Goal: Task Accomplishment & Management: Manage account settings

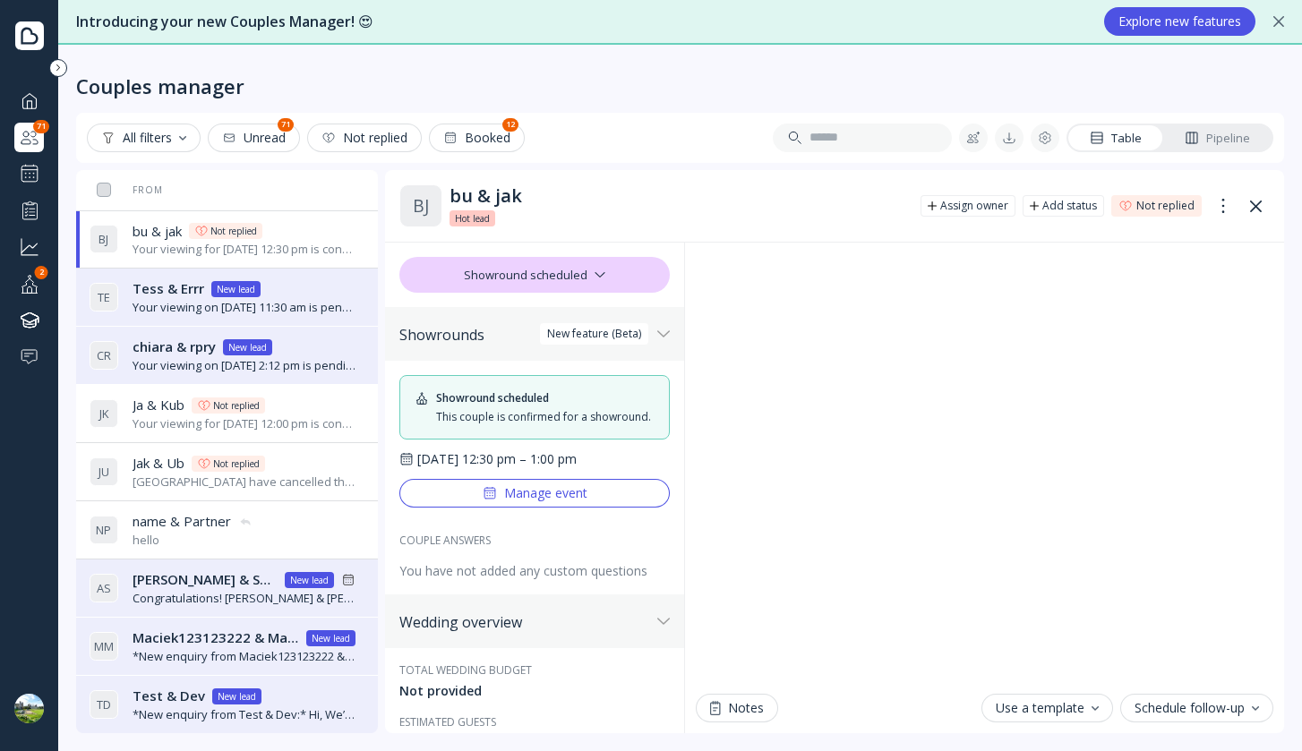
click at [566, 501] on div "Manage event" at bounding box center [535, 493] width 105 height 14
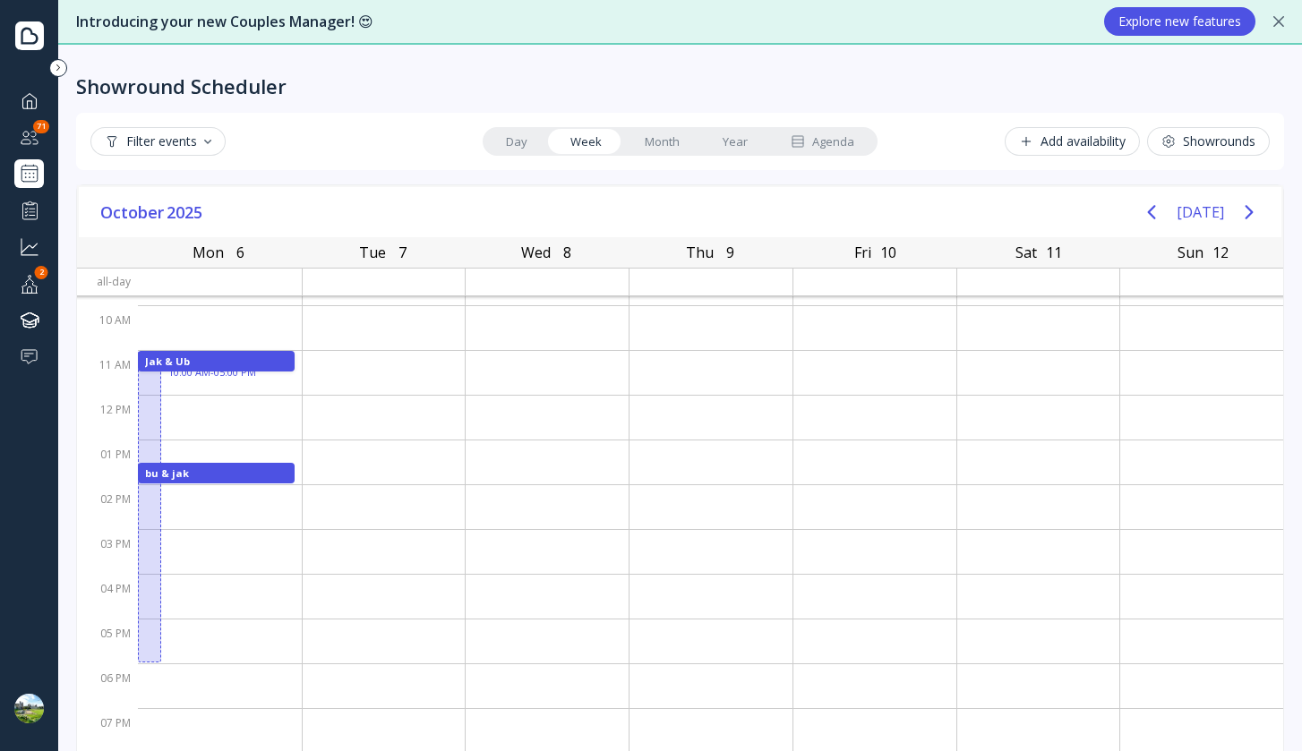
scroll to position [74, 0]
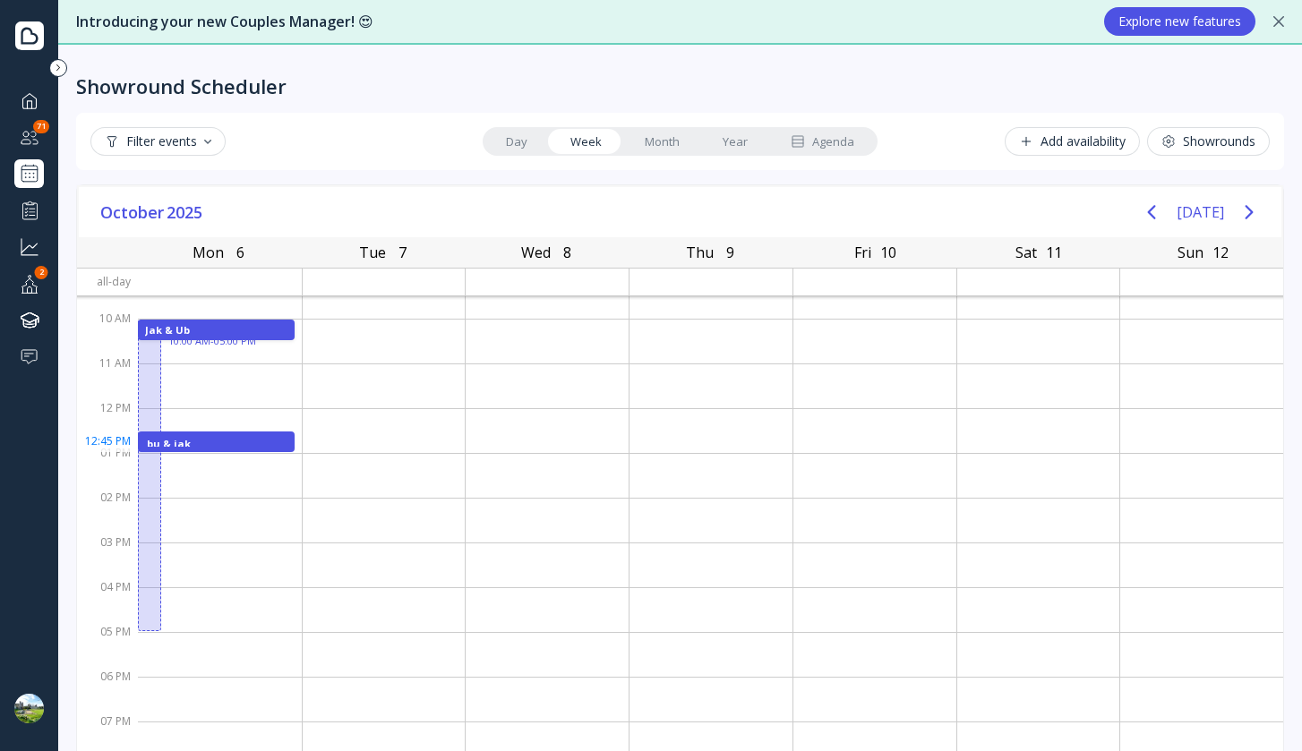
click at [227, 444] on div "bu & jak" at bounding box center [216, 442] width 139 height 10
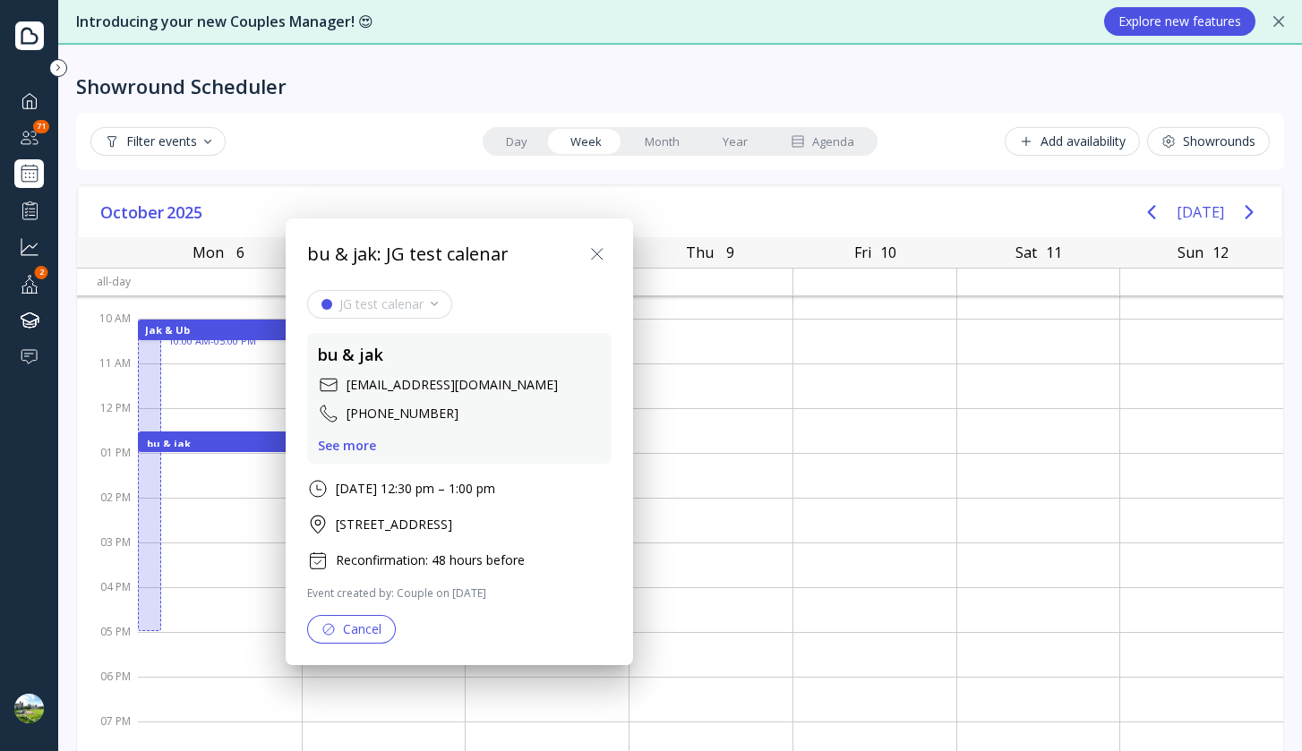
click at [359, 633] on div "Cancel" at bounding box center [351, 629] width 60 height 14
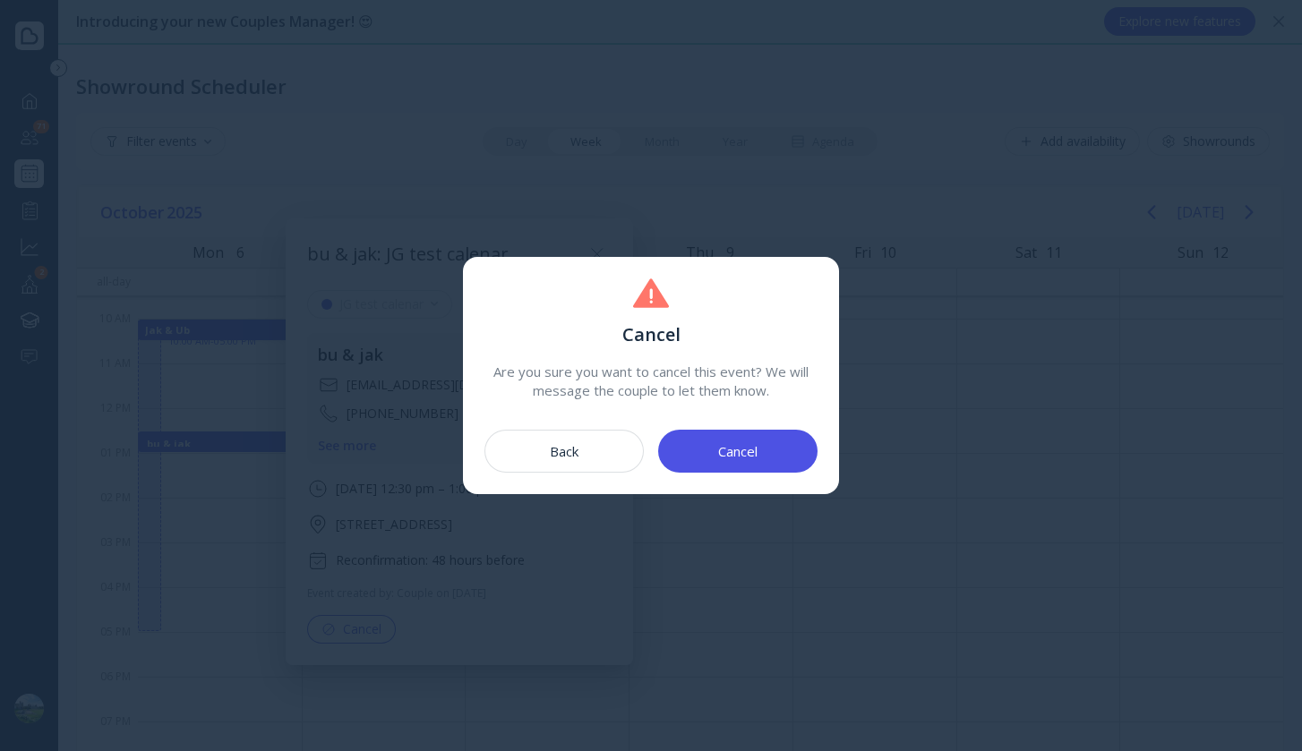
click at [587, 459] on button "Back" at bounding box center [563, 451] width 159 height 43
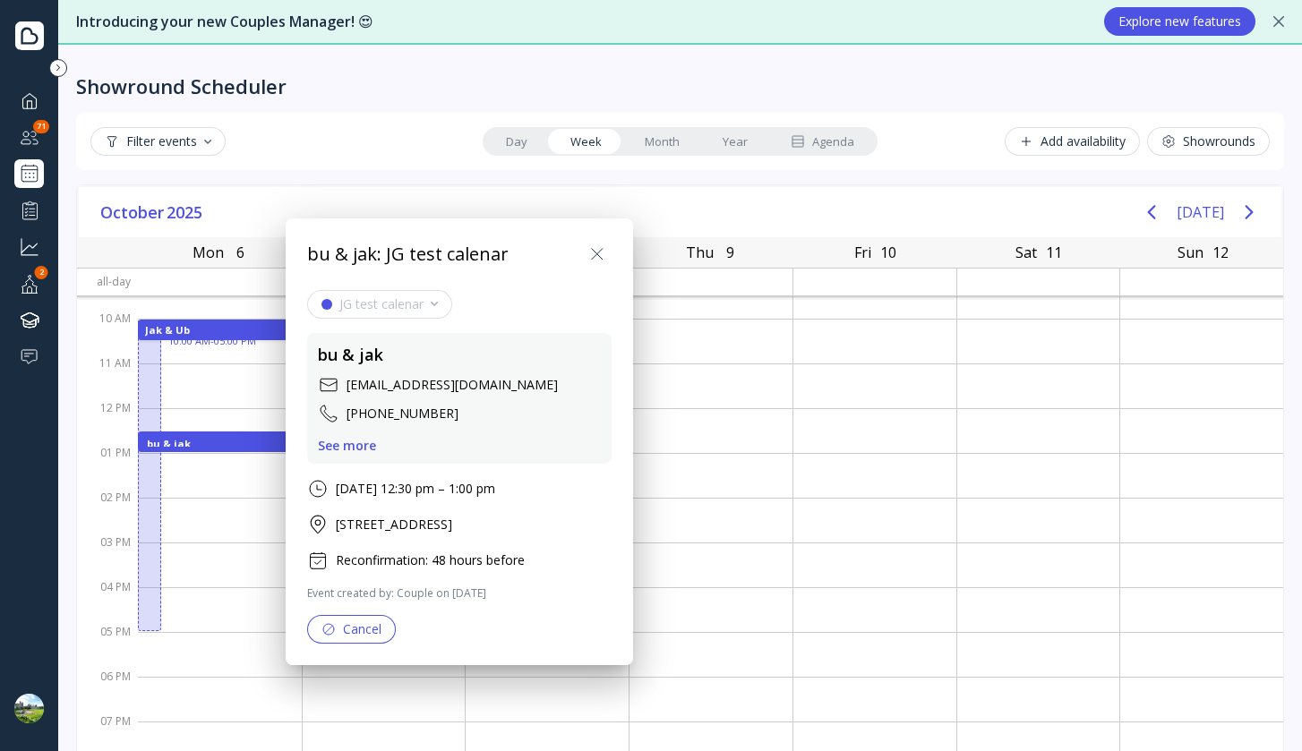
click at [358, 442] on div "See more" at bounding box center [347, 446] width 58 height 14
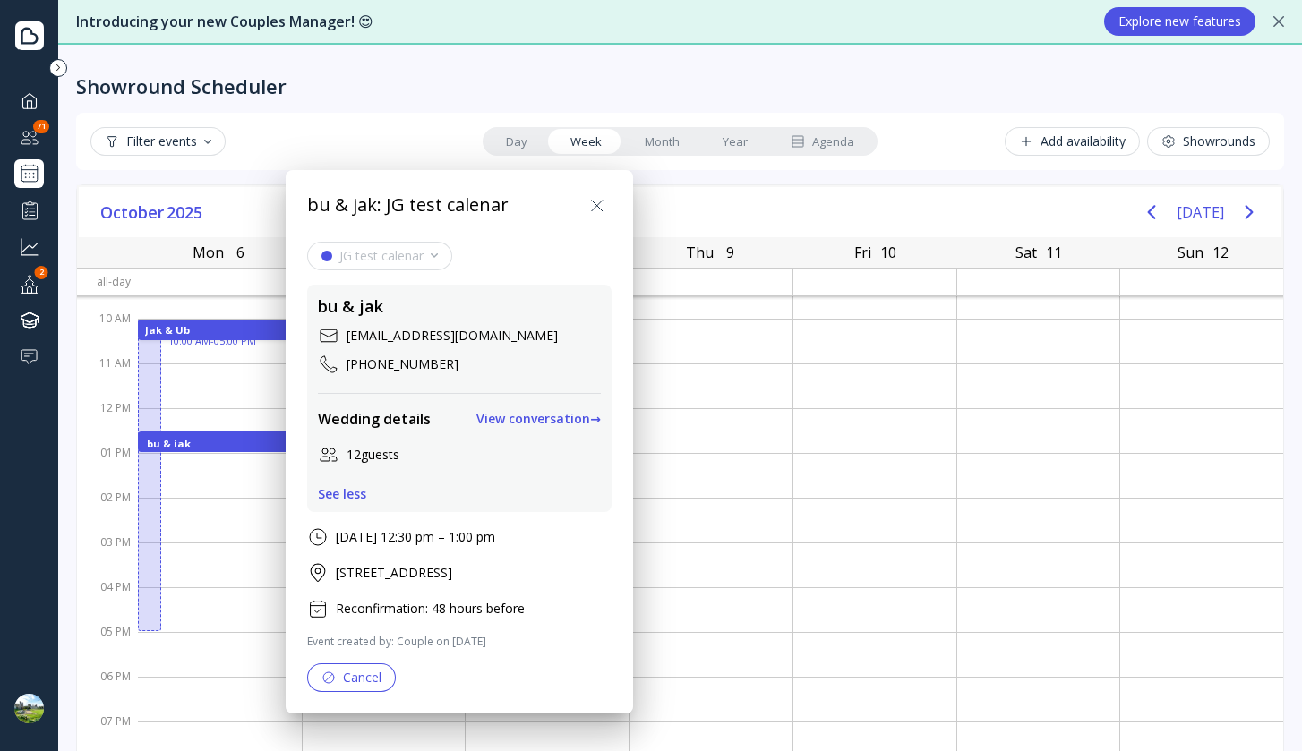
click at [603, 201] on icon at bounding box center [597, 205] width 11 height 11
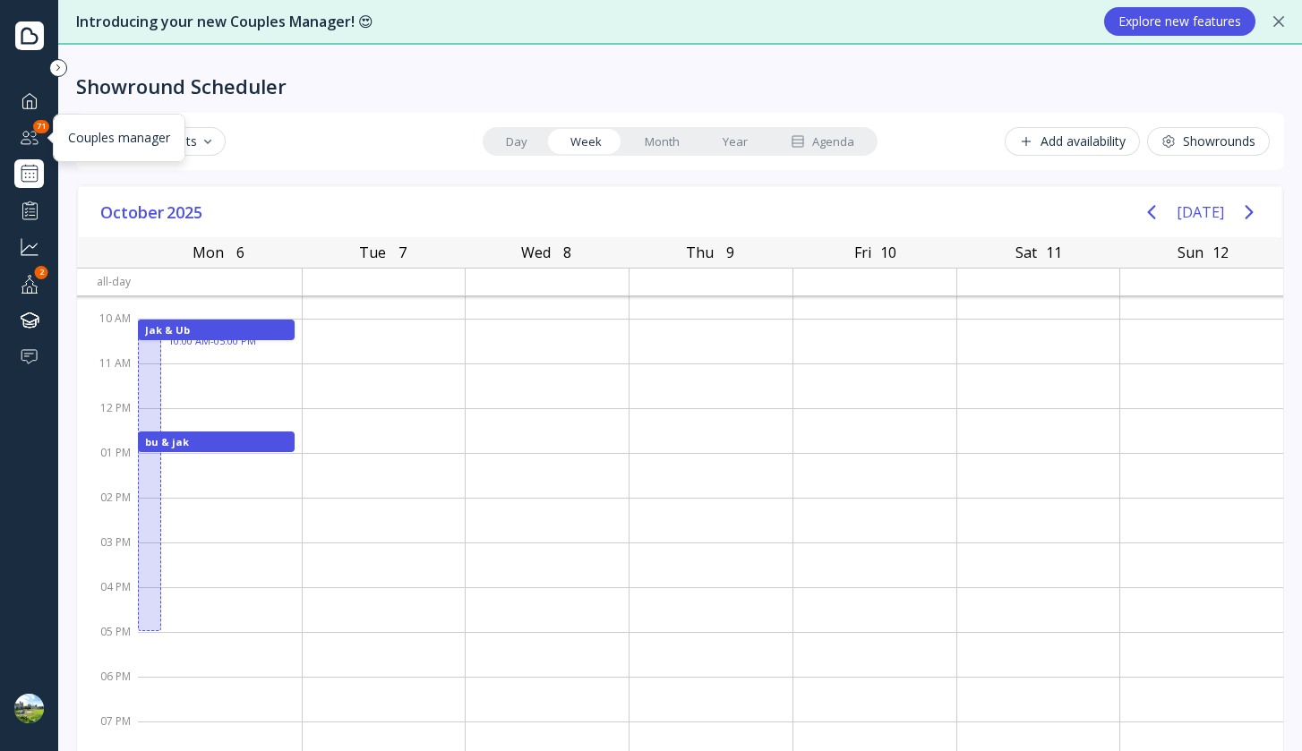
click at [39, 136] on div at bounding box center [29, 137] width 21 height 22
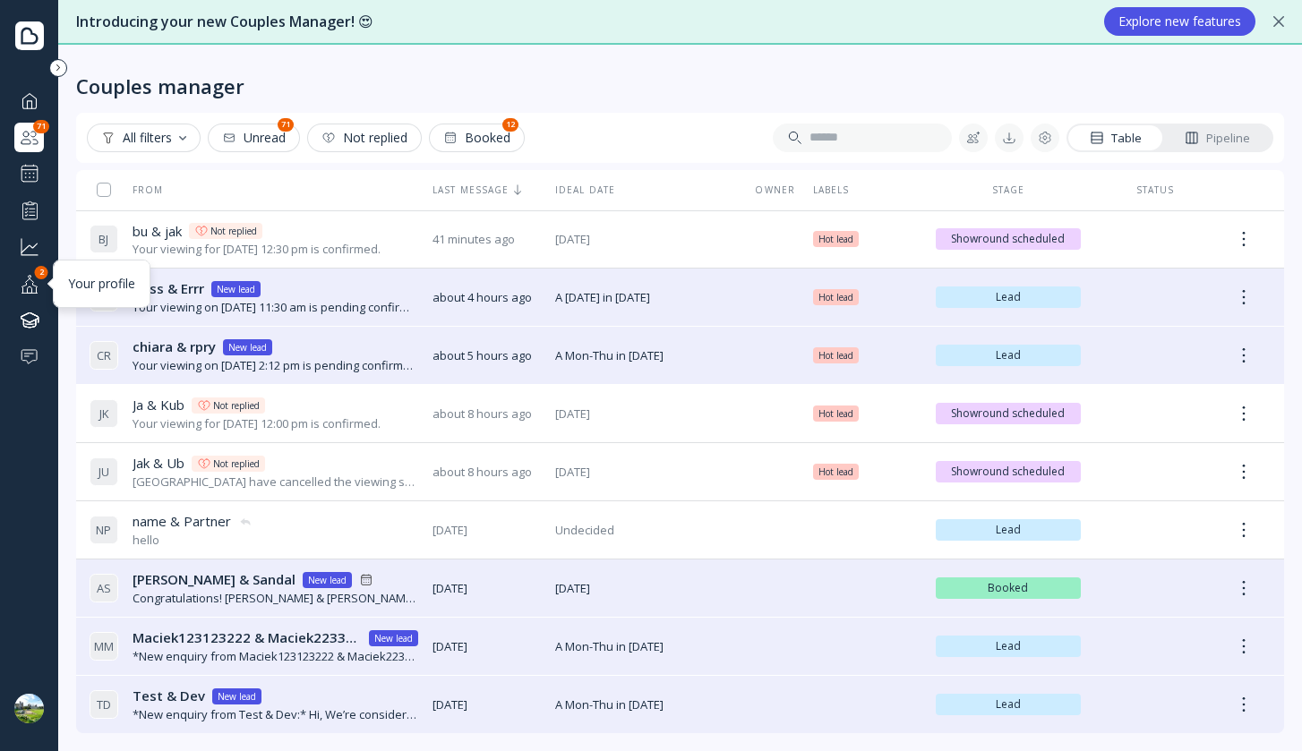
click at [31, 279] on div at bounding box center [29, 283] width 21 height 22
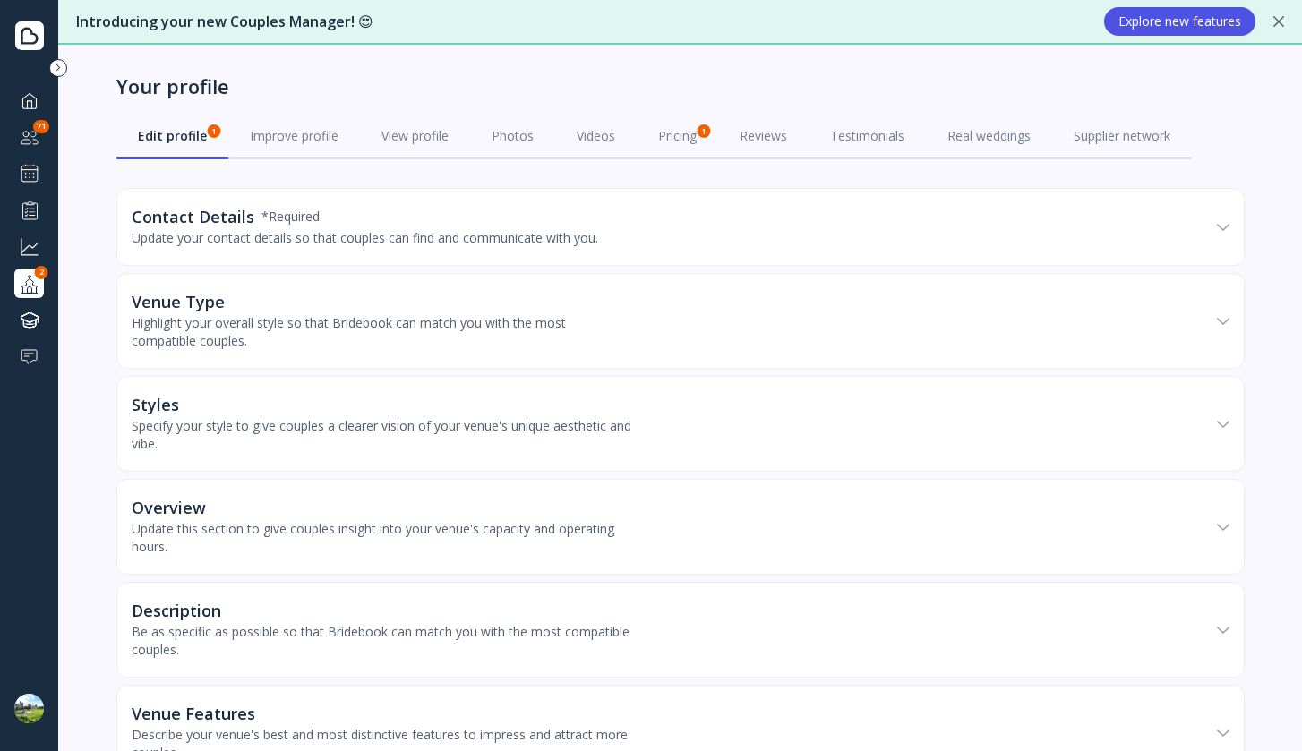
click at [339, 229] on div "Update your contact details so that couples can find and communicate with you." at bounding box center [365, 238] width 466 height 18
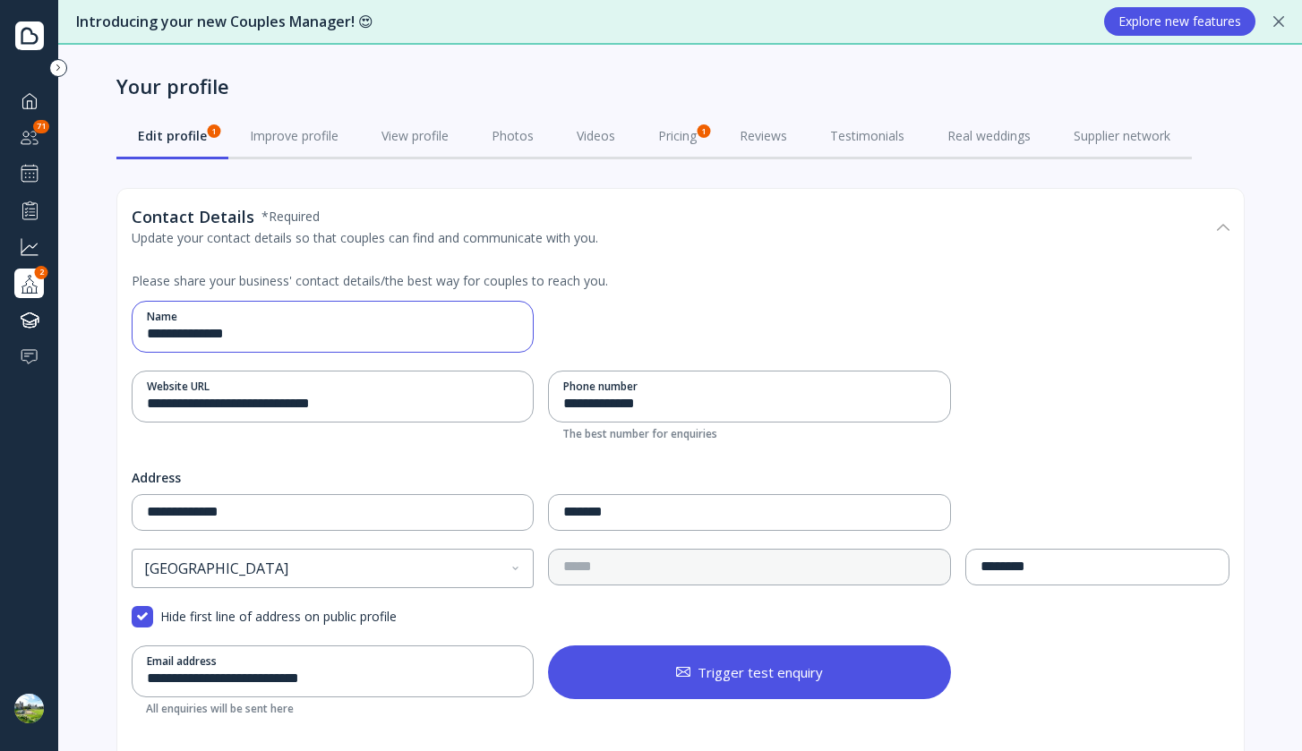
click at [347, 338] on input "**********" at bounding box center [331, 334] width 369 height 21
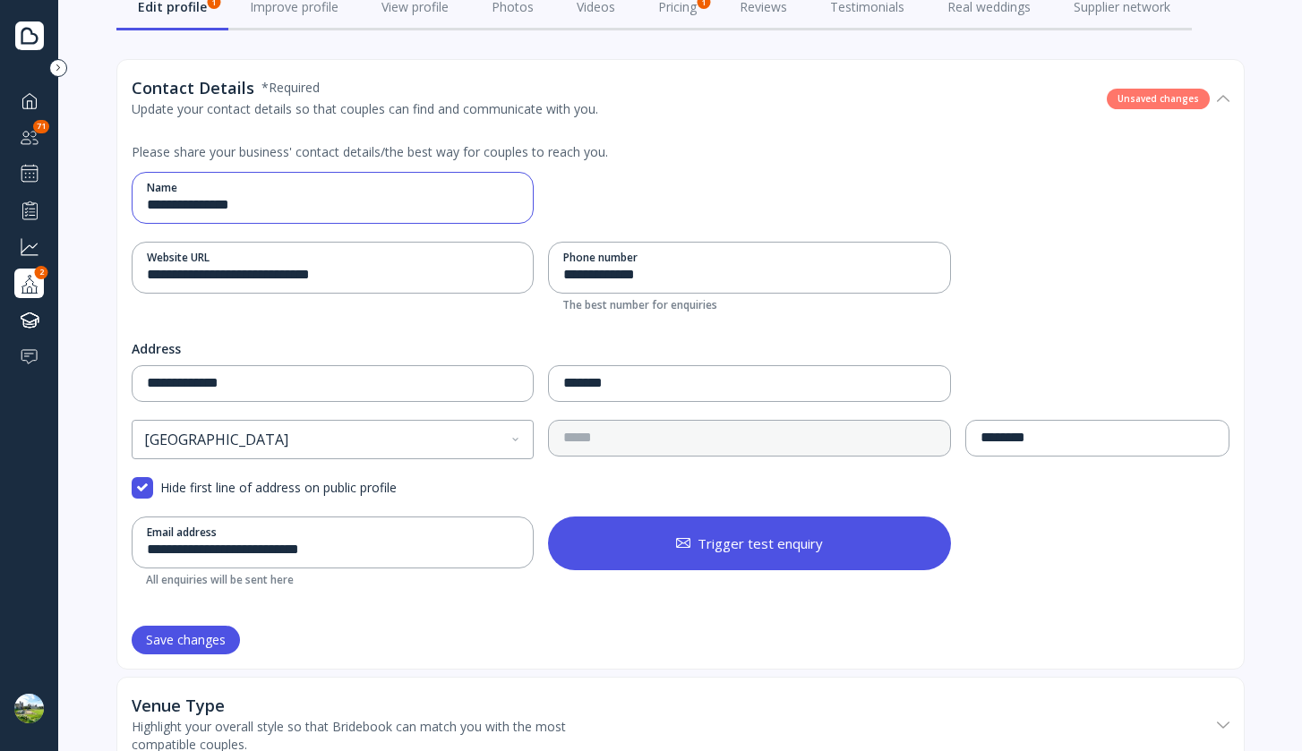
scroll to position [160, 0]
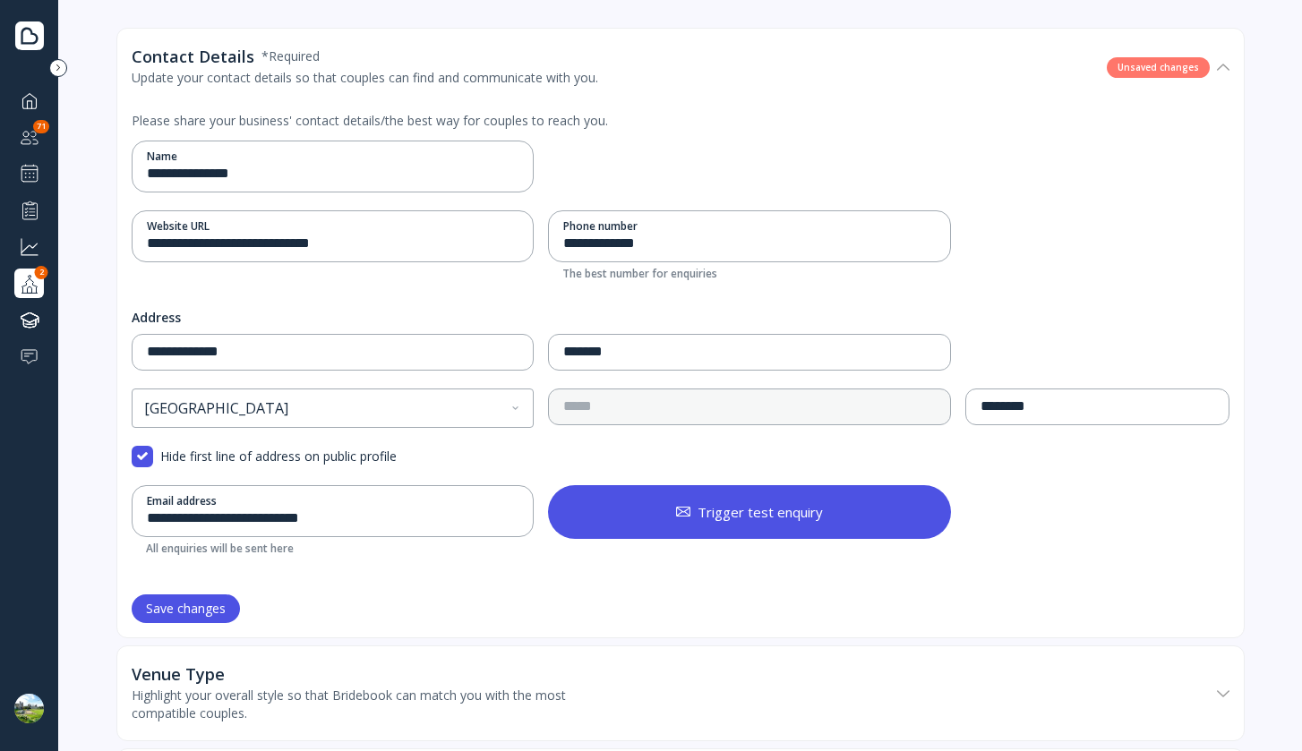
click at [201, 603] on div "Save changes" at bounding box center [186, 609] width 80 height 14
click at [308, 177] on input "**********" at bounding box center [331, 174] width 369 height 21
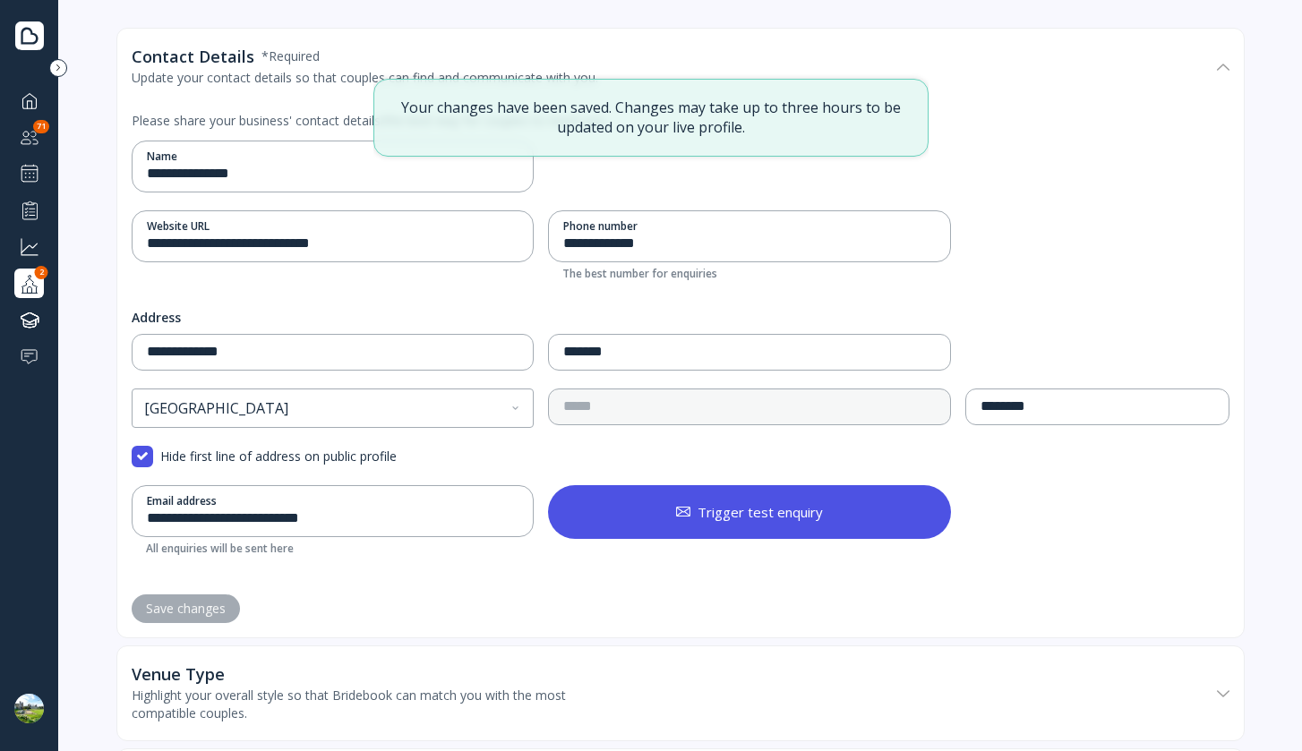
click at [0, 750] on nordpass-portal at bounding box center [0, 751] width 0 height 0
click at [318, 167] on input "**********" at bounding box center [331, 174] width 369 height 21
type input "**********"
click at [201, 602] on div "Save changes" at bounding box center [186, 609] width 80 height 14
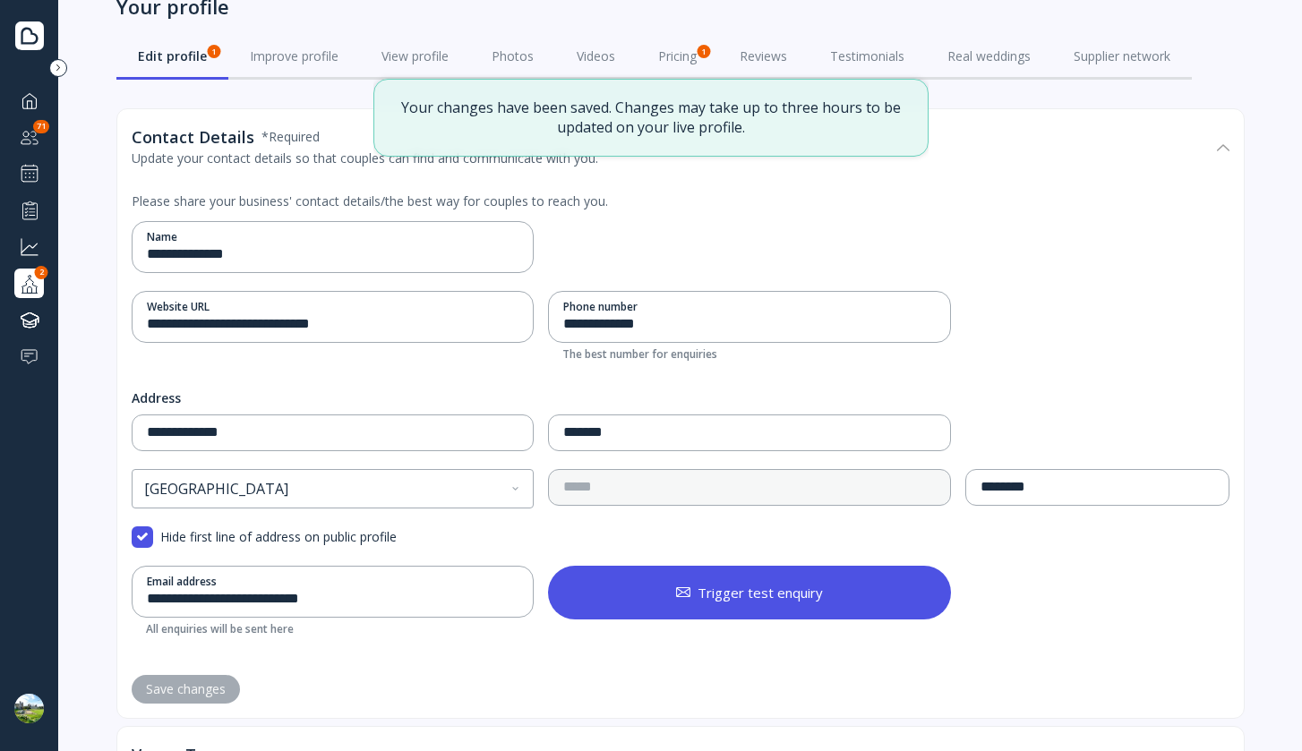
scroll to position [0, 0]
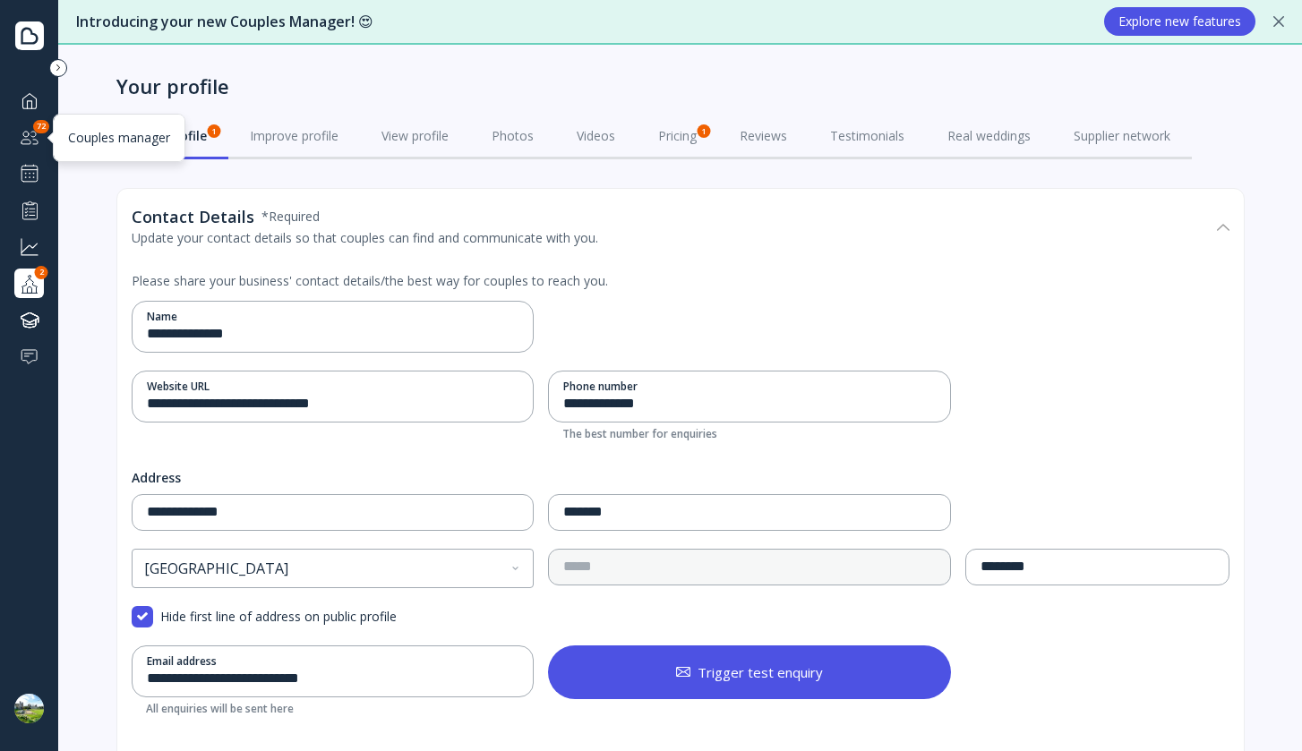
click at [17, 146] on div "Couples manager" at bounding box center [29, 138] width 30 height 30
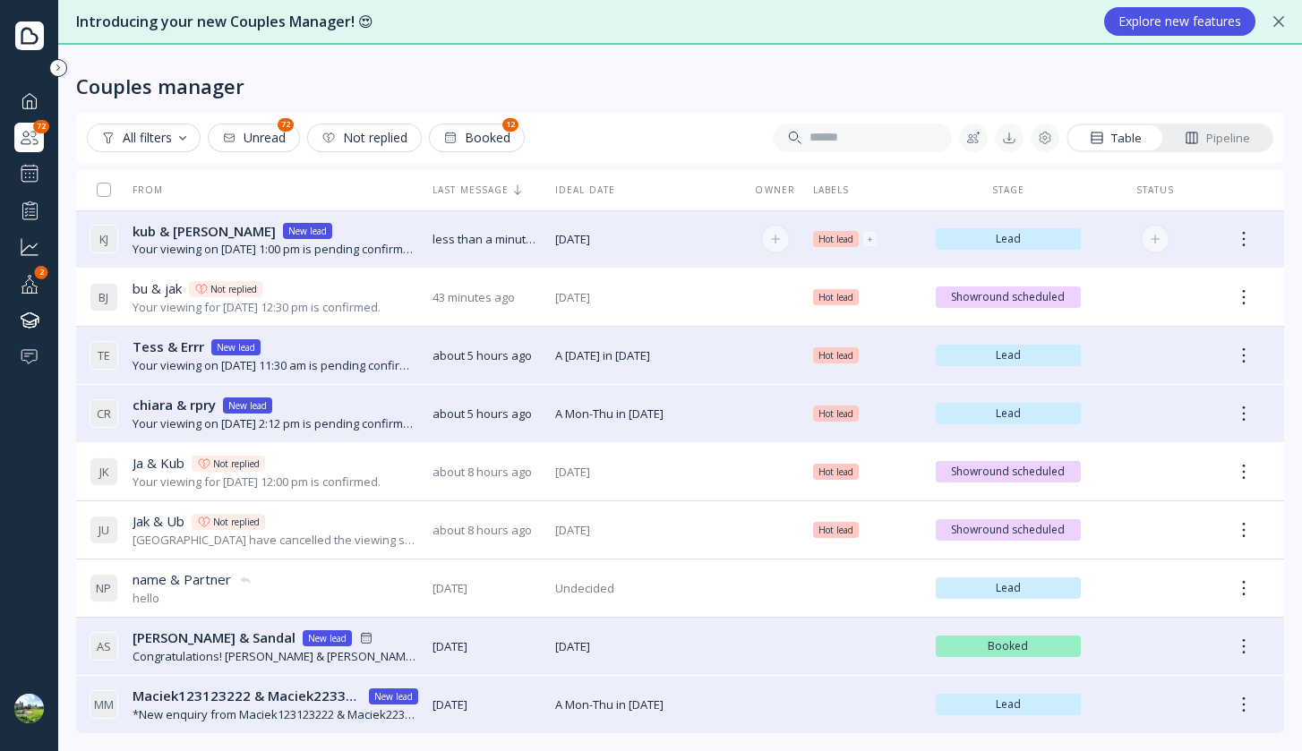
click at [340, 244] on div "Your viewing on [DATE] 1:00 pm is pending confirmation. The venue will approve …" at bounding box center [276, 249] width 286 height 17
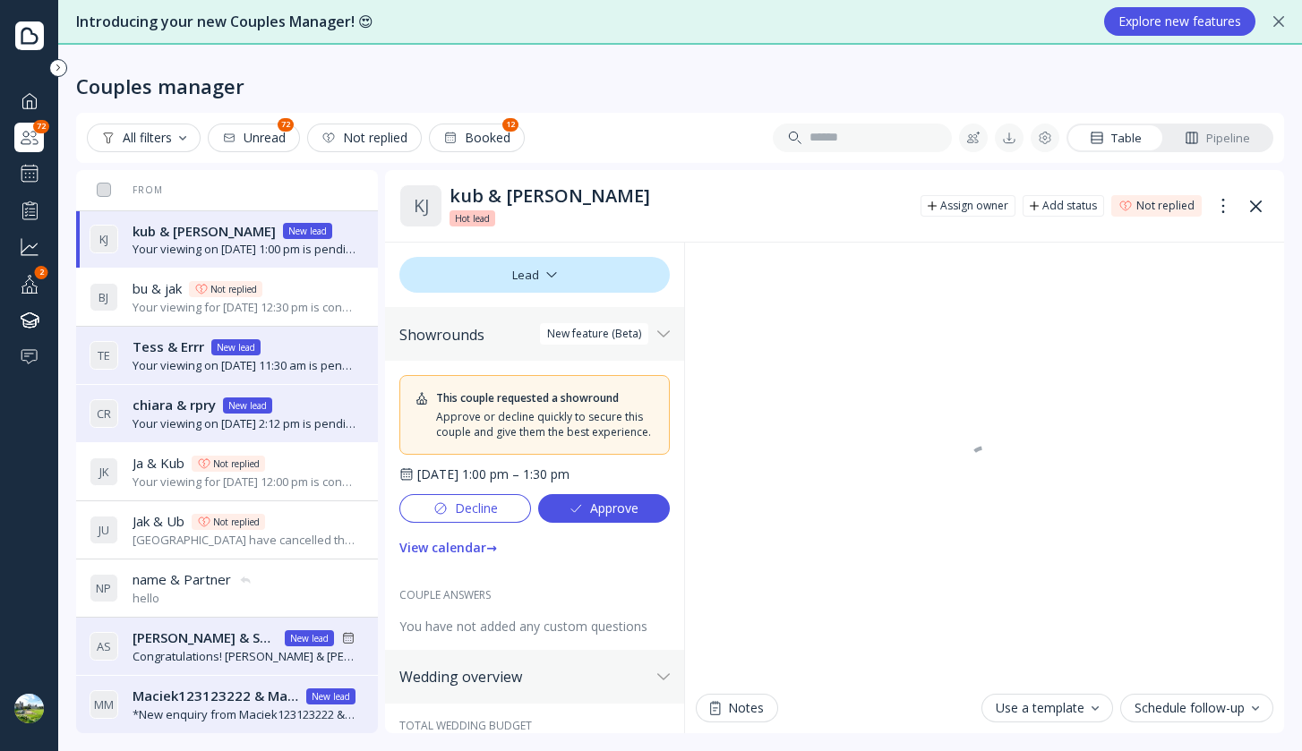
click at [0, 750] on nordpass-portal at bounding box center [0, 751] width 0 height 0
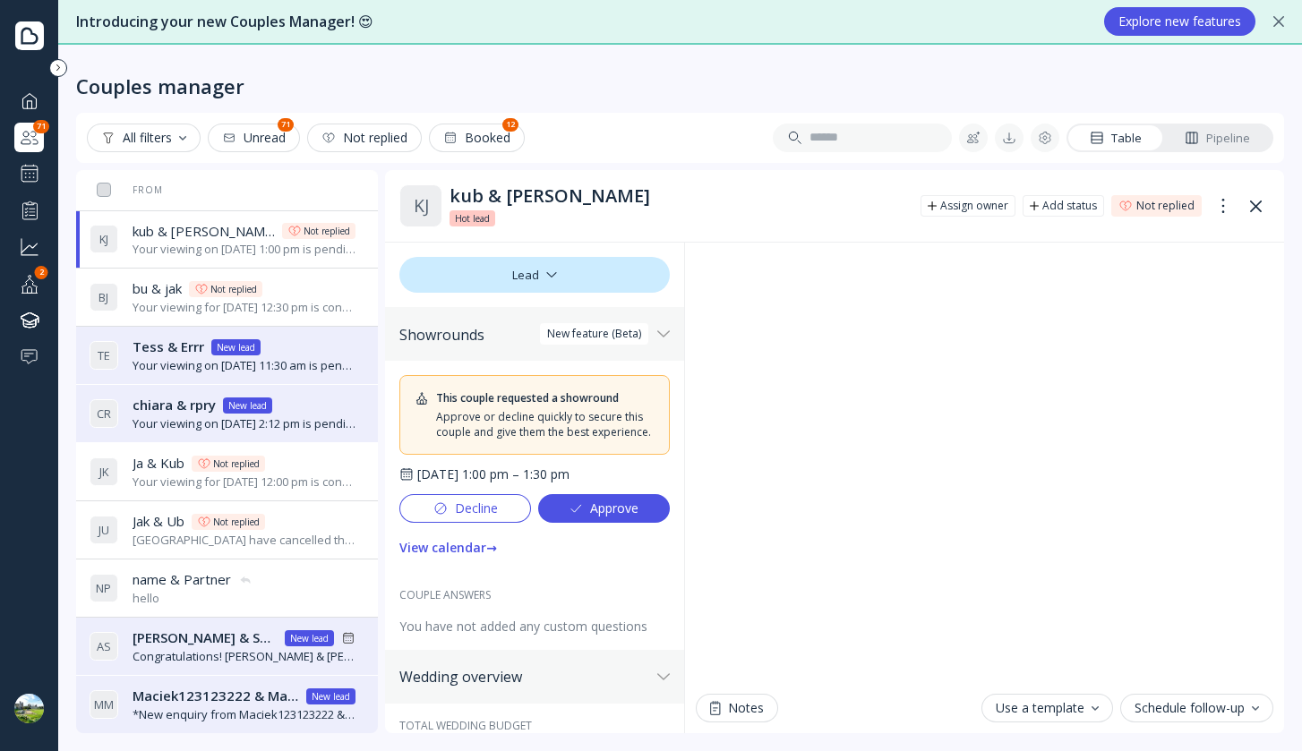
click at [594, 523] on button "Approve" at bounding box center [604, 508] width 132 height 29
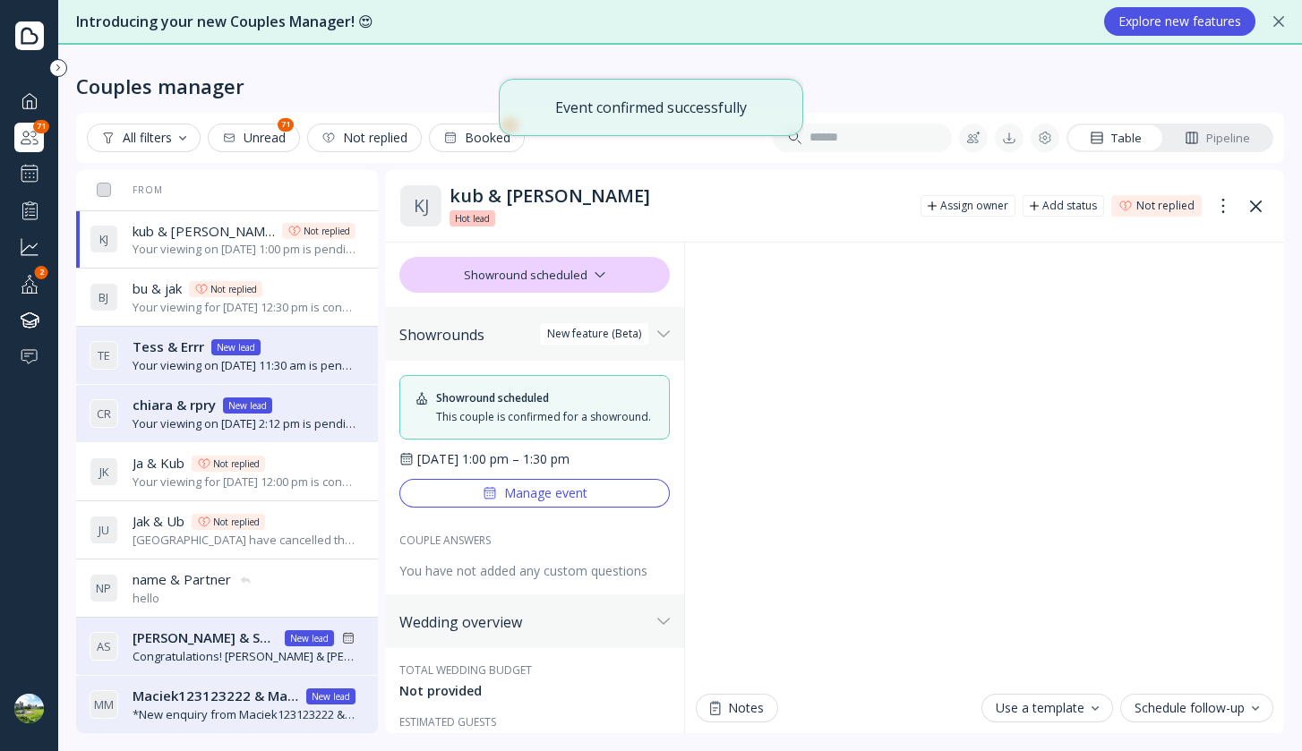
click at [566, 501] on div "Manage event" at bounding box center [535, 493] width 105 height 14
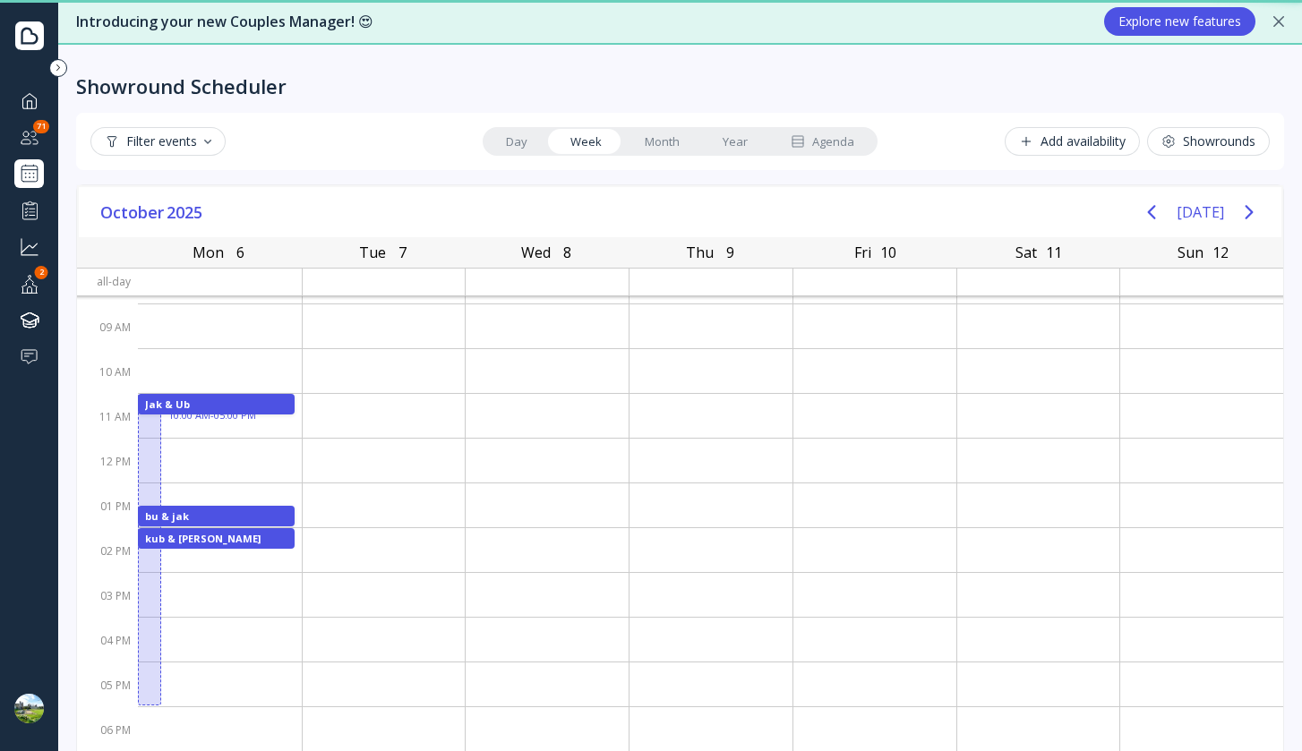
scroll to position [74, 0]
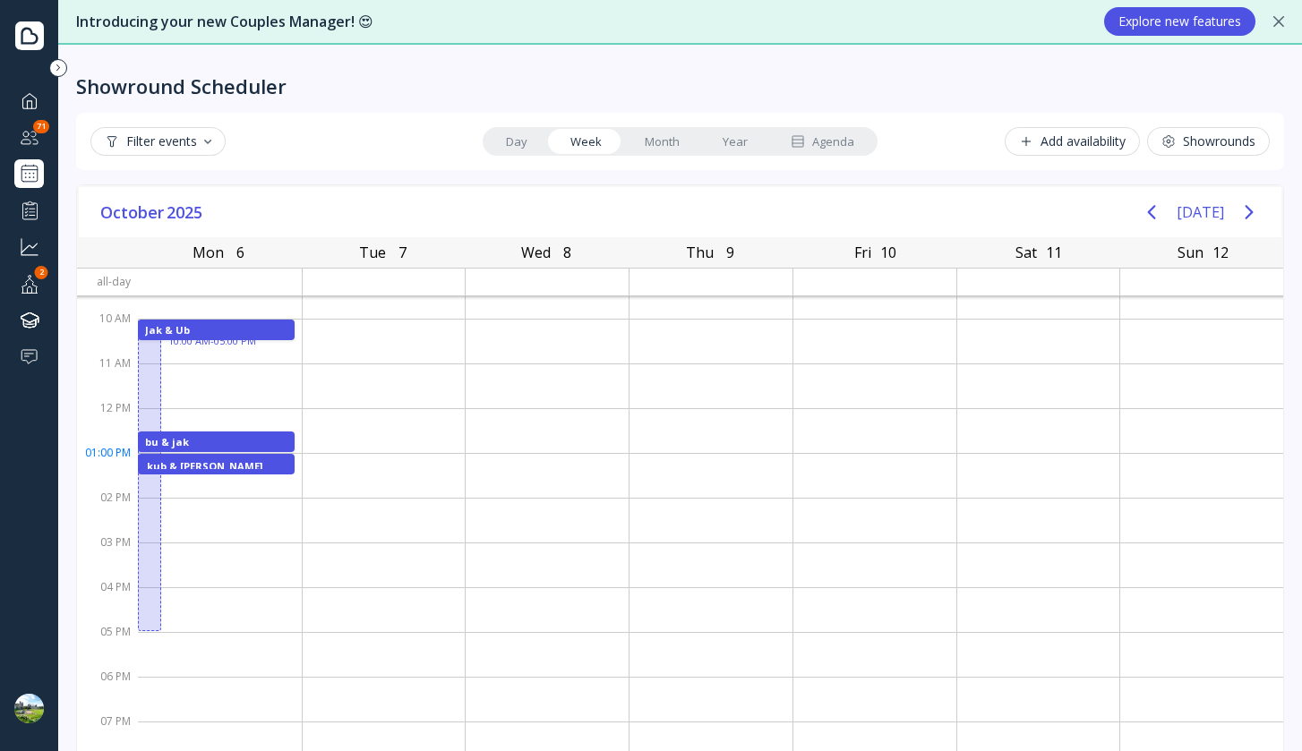
click at [242, 459] on div "kub & [PERSON_NAME]" at bounding box center [216, 464] width 139 height 10
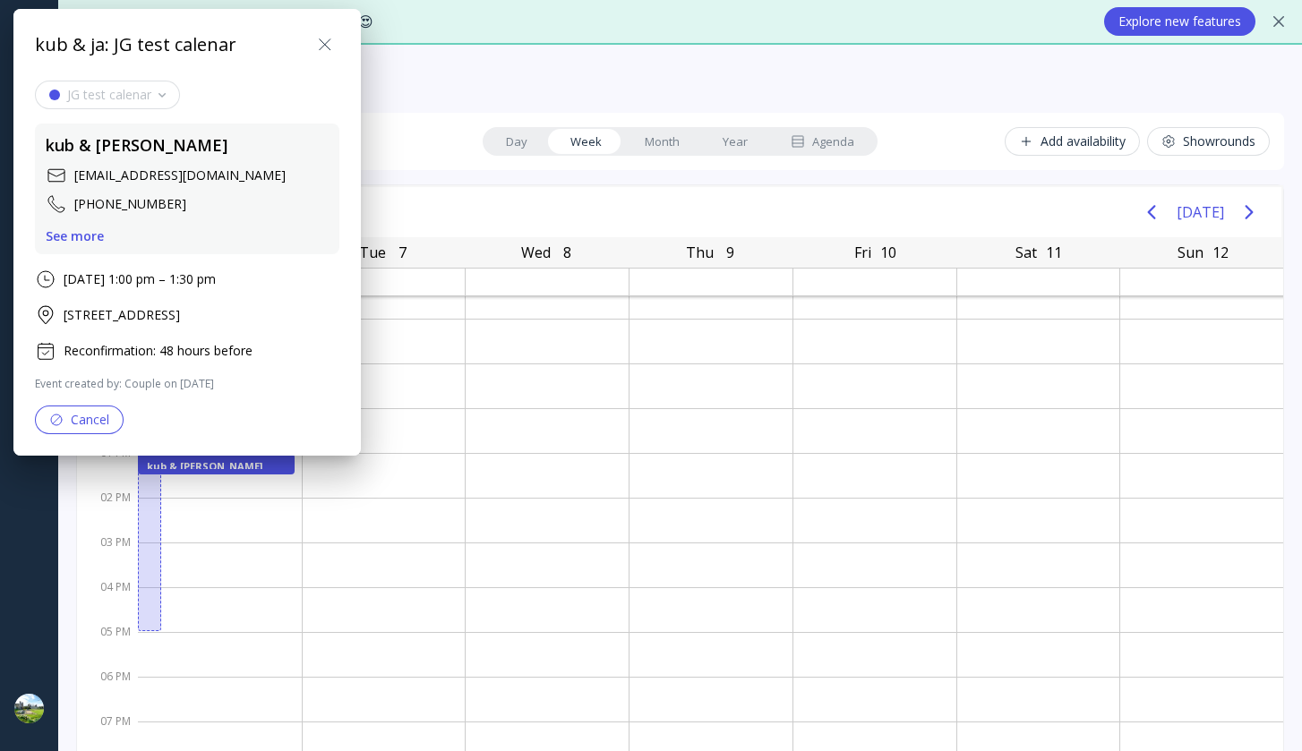
click at [98, 413] on div "Cancel" at bounding box center [79, 420] width 60 height 14
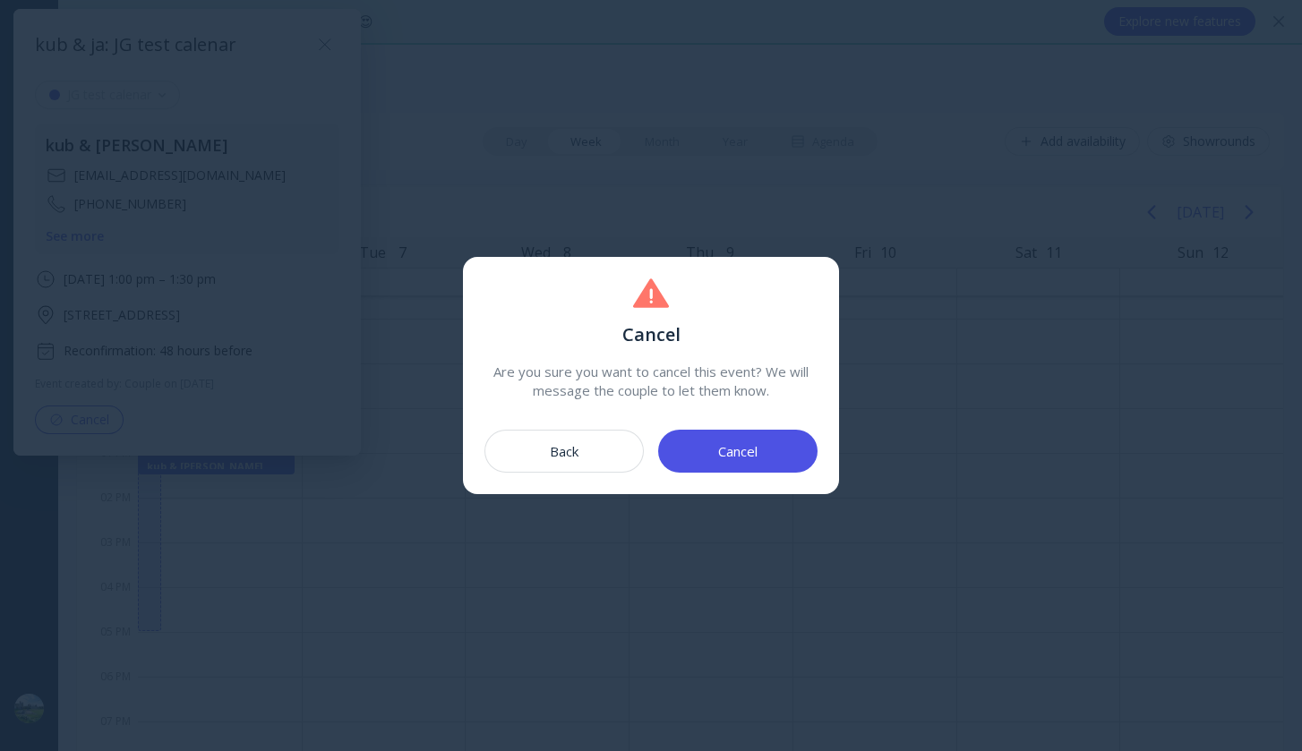
click at [721, 458] on div "Cancel" at bounding box center [737, 451] width 39 height 14
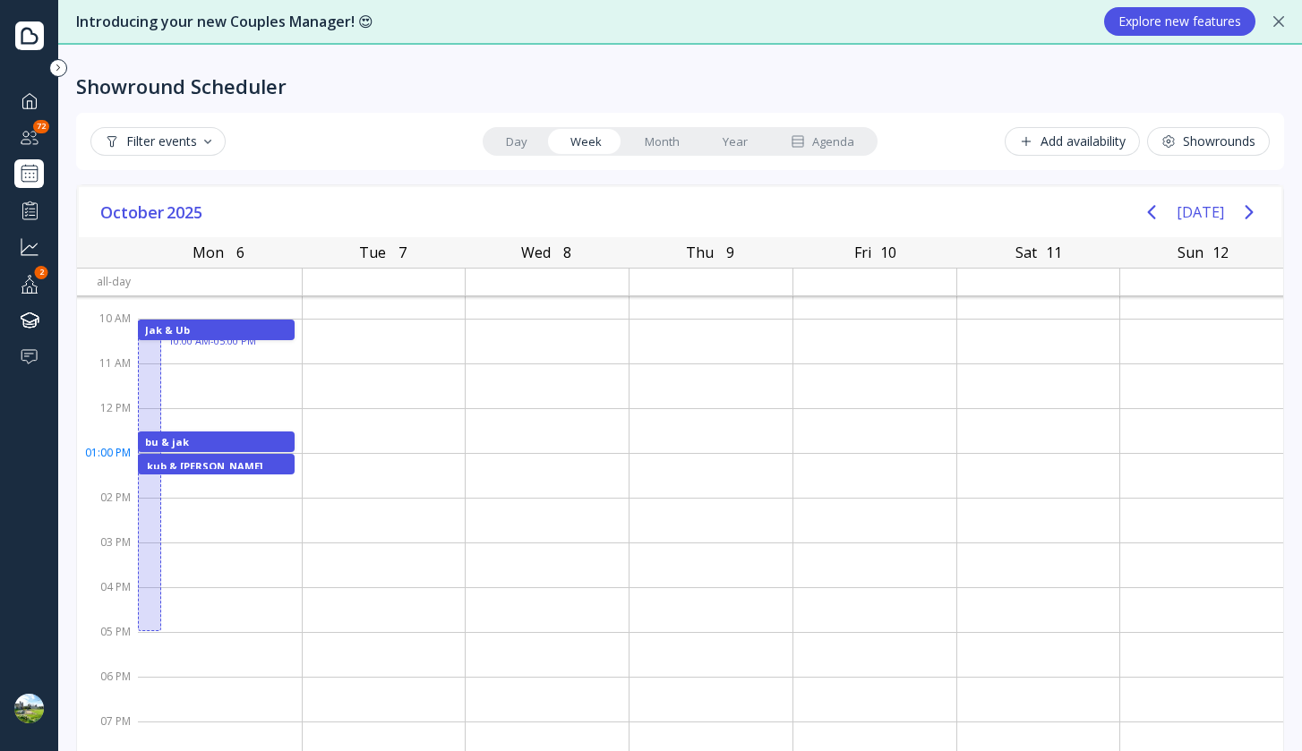
click at [216, 460] on div "kub & [PERSON_NAME]" at bounding box center [216, 464] width 139 height 10
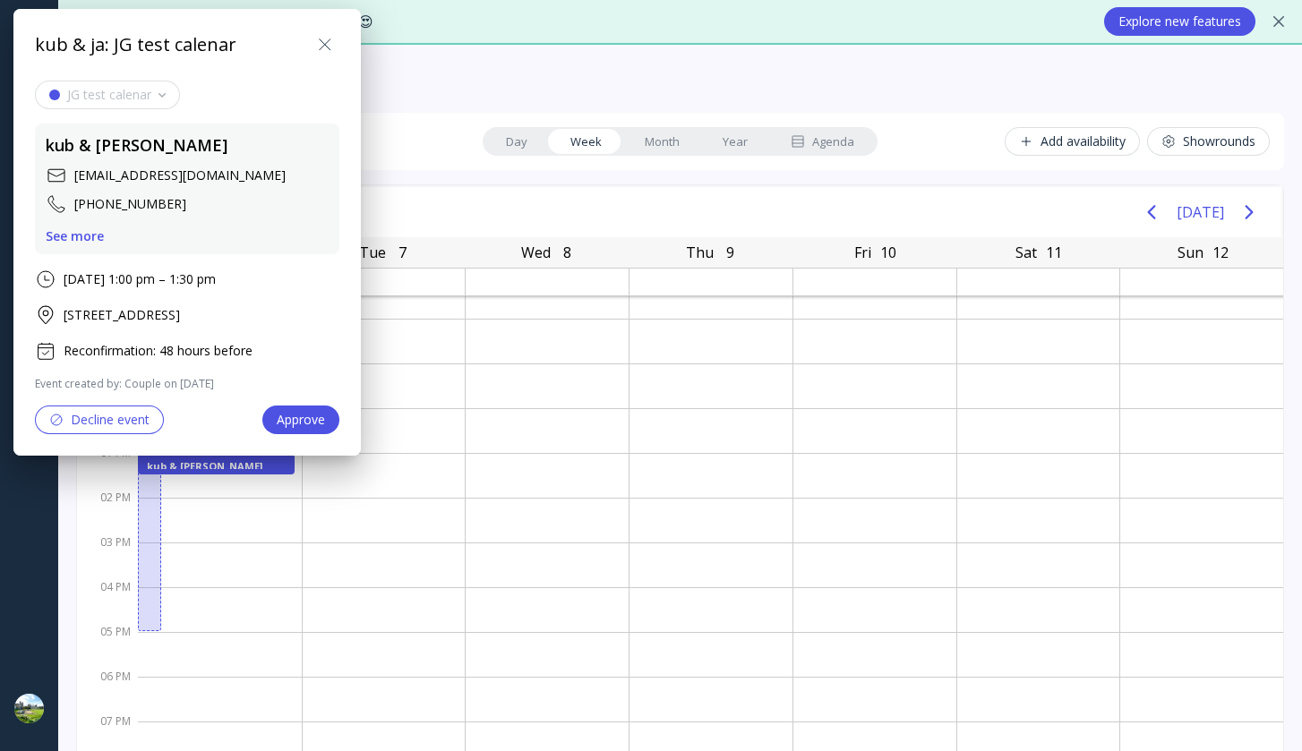
click at [131, 416] on div "Decline event" at bounding box center [99, 420] width 100 height 14
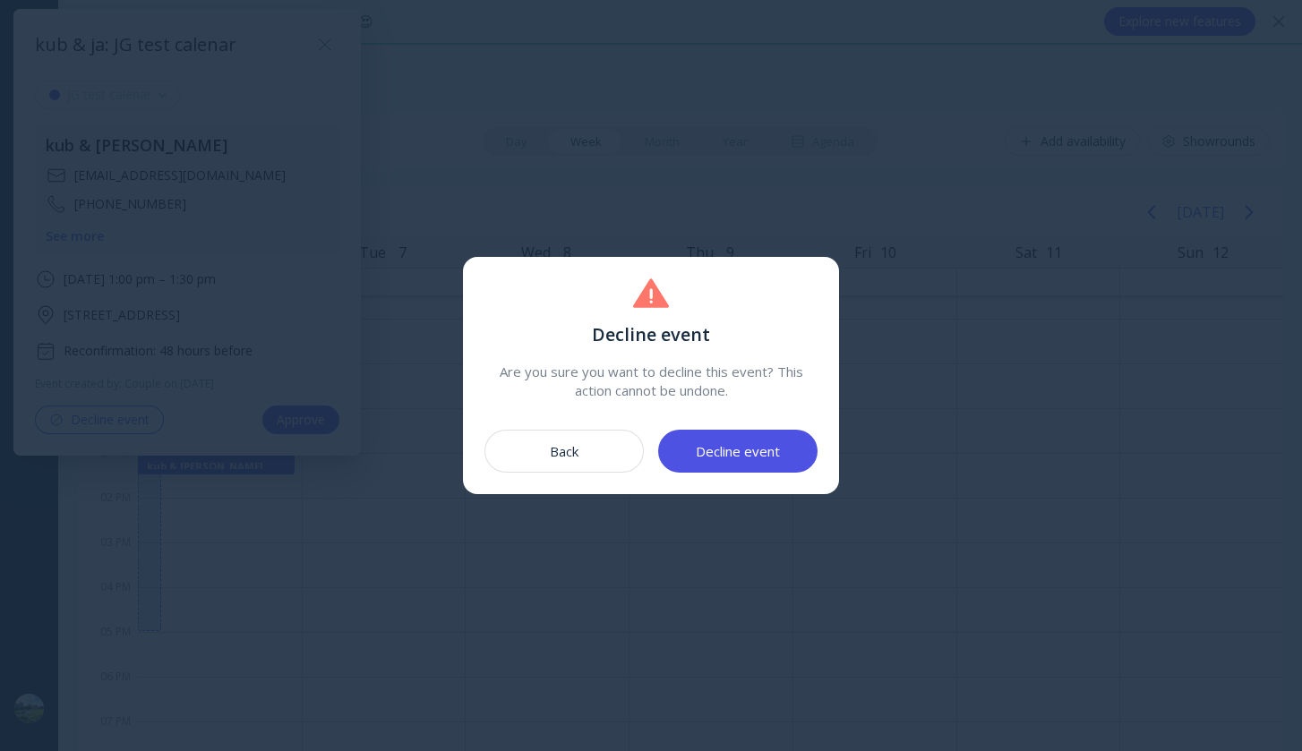
click at [753, 447] on div "Decline event" at bounding box center [738, 451] width 84 height 14
